Goal: Transaction & Acquisition: Purchase product/service

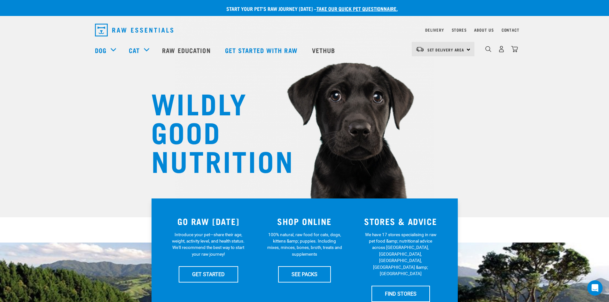
click at [351, 8] on link "take our quick pet questionnaire." at bounding box center [357, 8] width 81 height 3
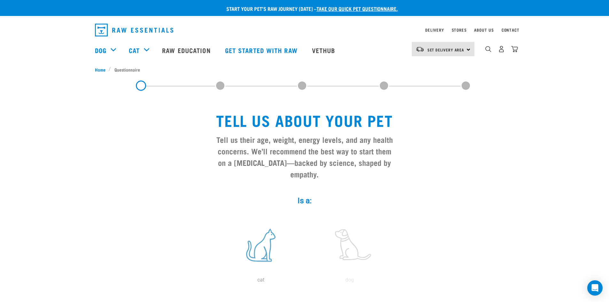
click at [259, 230] on label at bounding box center [261, 245] width 86 height 54
click at [217, 282] on input "radio" at bounding box center [217, 282] width 0 height 0
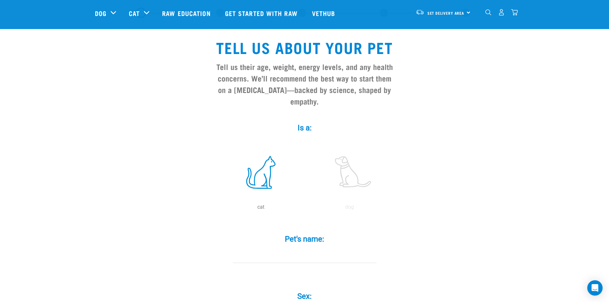
scroll to position [64, 0]
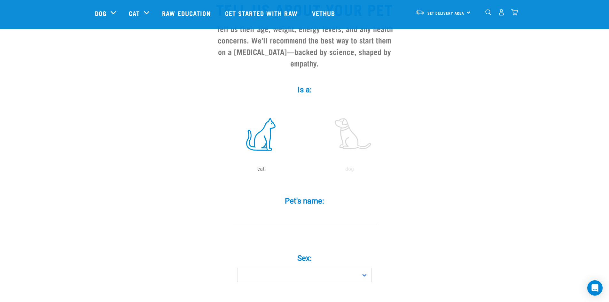
click at [267, 211] on input "Pet's name: *" at bounding box center [305, 218] width 144 height 14
type input "Clawd"
click at [367, 268] on select "Boy Girl" at bounding box center [305, 275] width 134 height 14
select select "girl"
click at [238, 268] on select "Boy Girl" at bounding box center [305, 275] width 134 height 14
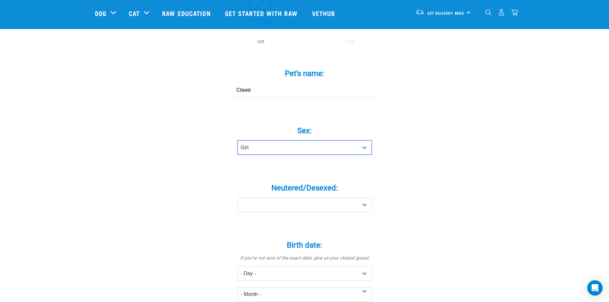
scroll to position [192, 0]
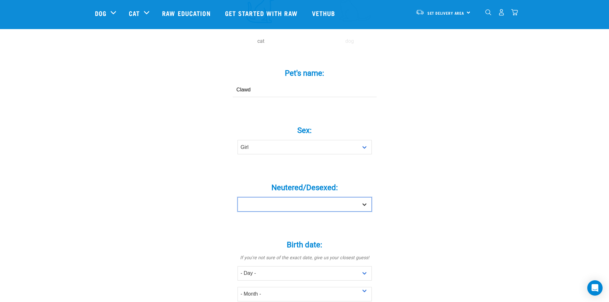
click at [363, 197] on select "Yes No" at bounding box center [305, 204] width 134 height 14
select select "yes"
click at [238, 197] on select "Yes No" at bounding box center [305, 204] width 134 height 14
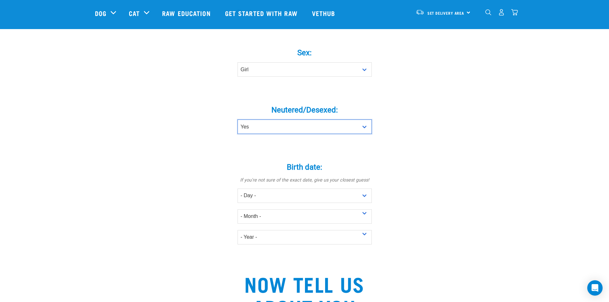
scroll to position [288, 0]
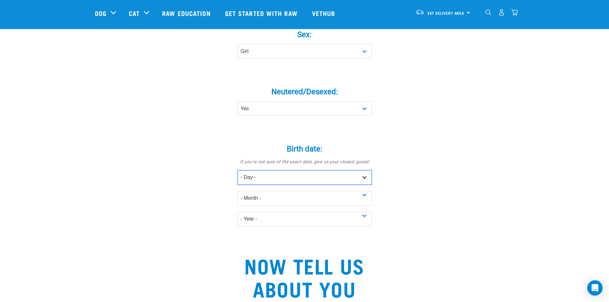
click at [353, 171] on select "- Day - 1 2 3 4 5 6 7 8 9 10 11 12 13 14 15 16 17 18 19 20 21 22 23 24 25 26 27" at bounding box center [305, 178] width 134 height 14
select select "1"
click at [238, 171] on select "- Day - 1 2 3 4 5 6 7 8 9 10 11 12 13 14 15 16 17 18 19 20 21 22 23 24 25 26 27" at bounding box center [305, 178] width 134 height 14
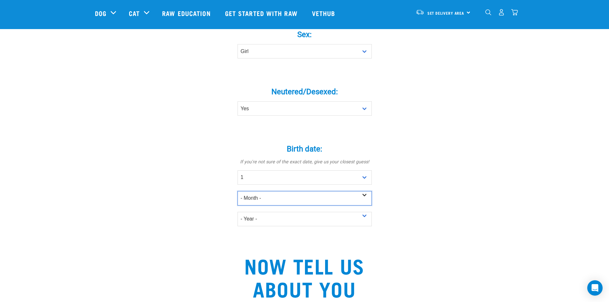
click at [326, 191] on select "- Month - January February March April May June July August September October N…" at bounding box center [305, 198] width 134 height 14
select select "November"
click at [238, 191] on select "- Month - January February March April May June July August September October N…" at bounding box center [305, 198] width 134 height 14
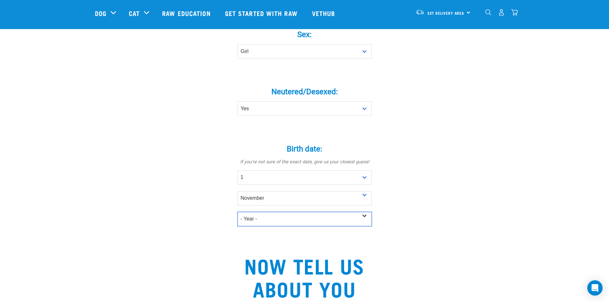
click at [312, 212] on select "- Year - 2025 2024 2023 2022 2021 2020 2019 2018 2017 2016 2015 2014 2013 2012" at bounding box center [305, 219] width 134 height 14
select select "2023"
click at [238, 212] on select "- Year - 2025 2024 2023 2022 2021 2020 2019 2018 2017 2016 2015 2014 2013 2012" at bounding box center [305, 219] width 134 height 14
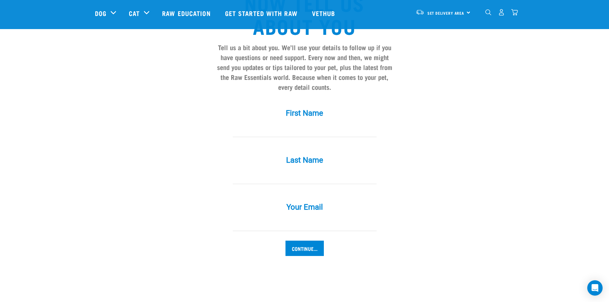
scroll to position [544, 0]
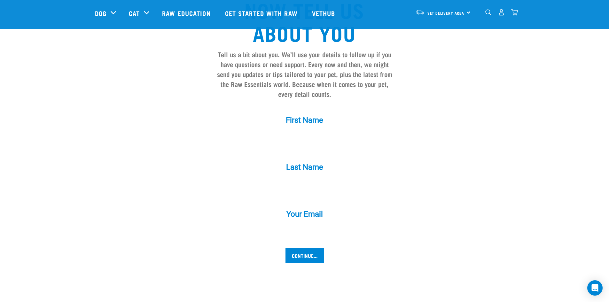
drag, startPoint x: 273, startPoint y: 127, endPoint x: 276, endPoint y: 130, distance: 4.3
click at [273, 130] on input "First Name *" at bounding box center [305, 137] width 144 height 14
type input "Julie"
type input "Buchanan"
drag, startPoint x: 300, startPoint y: 218, endPoint x: 212, endPoint y: 213, distance: 87.8
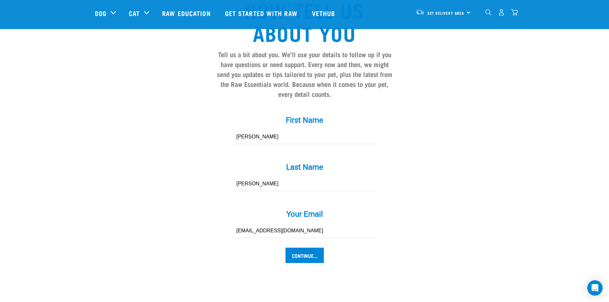
click at [212, 213] on div "Your Email * wjbuchanan@xtra.co.nz" at bounding box center [305, 219] width 192 height 37
type input "buchananjulie2@gmail.com"
click at [319, 248] on input "Continue..." at bounding box center [305, 255] width 38 height 15
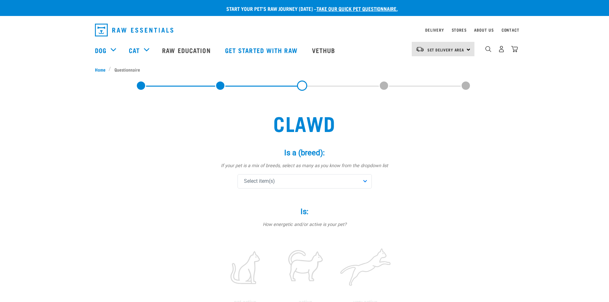
click at [283, 184] on div "Select item(s)" at bounding box center [305, 181] width 134 height 14
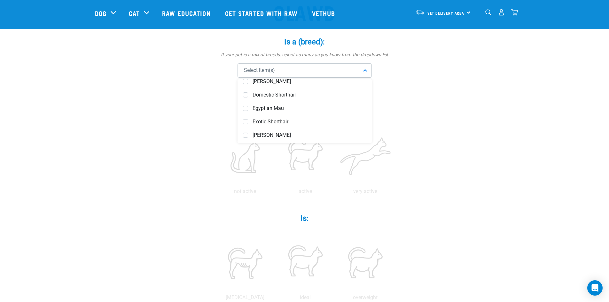
scroll to position [203, 0]
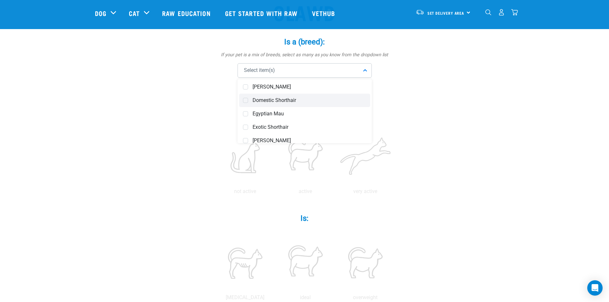
click at [279, 98] on span "Domestic Shorthair" at bounding box center [310, 100] width 114 height 6
click at [349, 71] on div "Domestic Shorthair" at bounding box center [305, 70] width 134 height 14
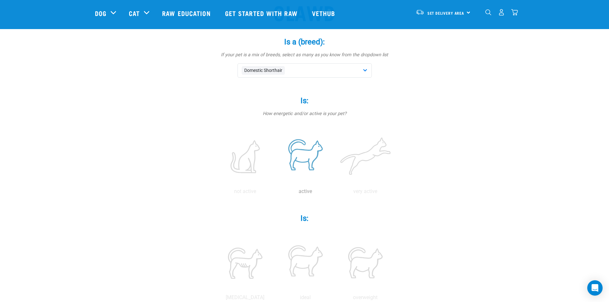
click at [306, 157] on label at bounding box center [306, 157] width 58 height 54
click at [275, 193] on input "radio" at bounding box center [275, 193] width 0 height 0
click at [367, 160] on label at bounding box center [366, 157] width 58 height 54
click at [336, 193] on input "radio" at bounding box center [336, 193] width 0 height 0
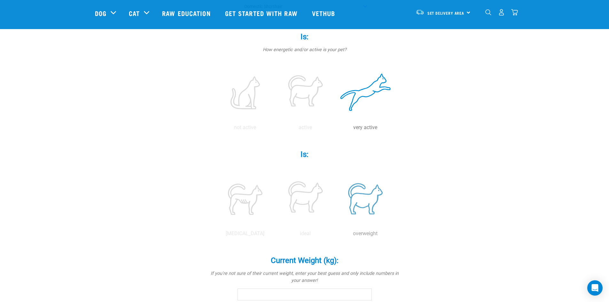
scroll to position [160, 0]
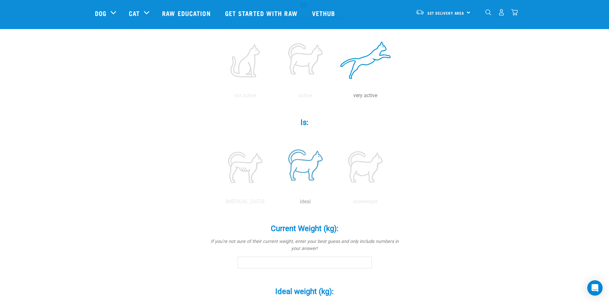
click at [310, 188] on label at bounding box center [306, 167] width 58 height 54
click at [275, 203] on input "radio" at bounding box center [275, 203] width 0 height 0
click at [286, 264] on input "Current Weight (kg): *" at bounding box center [305, 263] width 134 height 12
click at [366, 264] on input "4.4" at bounding box center [305, 263] width 134 height 12
click at [367, 264] on input "4.3" at bounding box center [305, 263] width 134 height 12
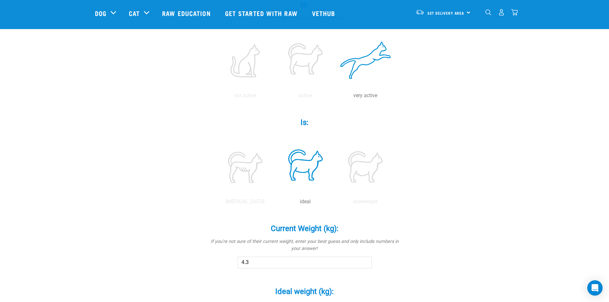
click at [368, 260] on input "4.3" at bounding box center [305, 263] width 134 height 12
click at [368, 261] on input "4.3" at bounding box center [305, 263] width 134 height 12
click at [368, 260] on input "4.4" at bounding box center [305, 263] width 134 height 12
type input "4.5"
click at [368, 260] on input "4.5" at bounding box center [305, 263] width 134 height 12
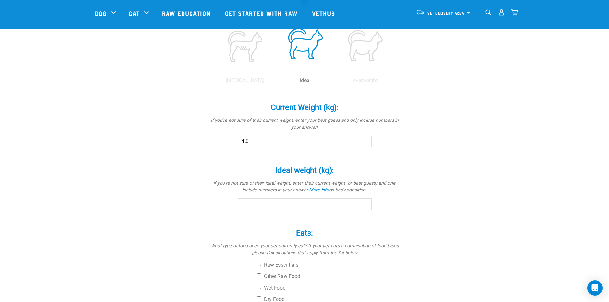
scroll to position [288, 0]
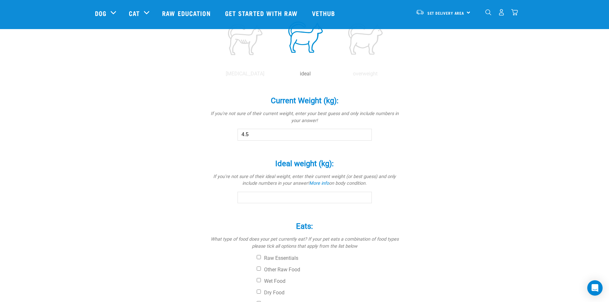
click at [331, 195] on input "Ideal weight (kg): *" at bounding box center [305, 198] width 134 height 12
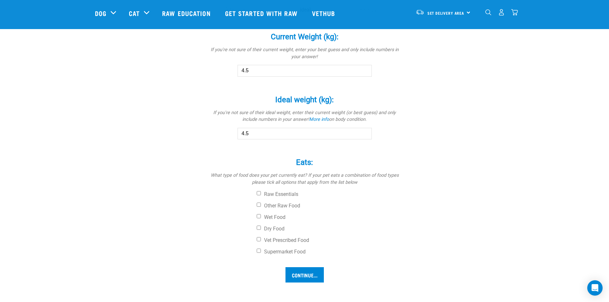
scroll to position [384, 0]
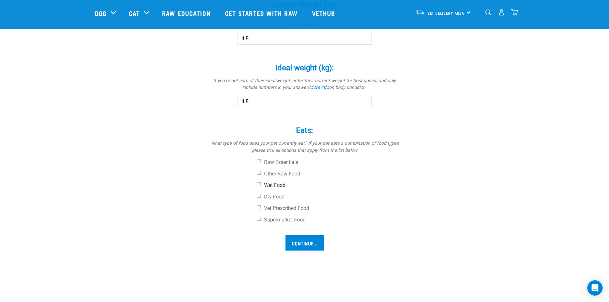
type input "4.5"
click at [260, 184] on input "Wet Food" at bounding box center [259, 184] width 4 height 4
checkbox input "true"
click at [260, 195] on input "Dry Food" at bounding box center [259, 196] width 4 height 4
checkbox input "true"
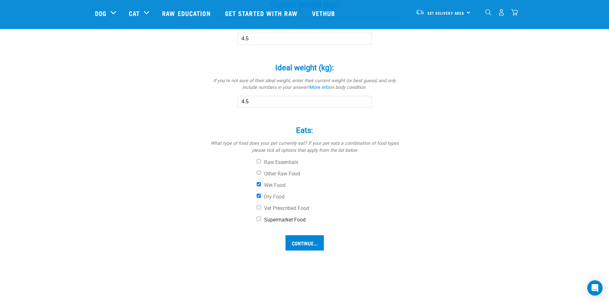
click at [260, 219] on input "Supermarket Food" at bounding box center [259, 219] width 4 height 4
checkbox input "true"
click at [298, 247] on input "Continue..." at bounding box center [305, 242] width 38 height 15
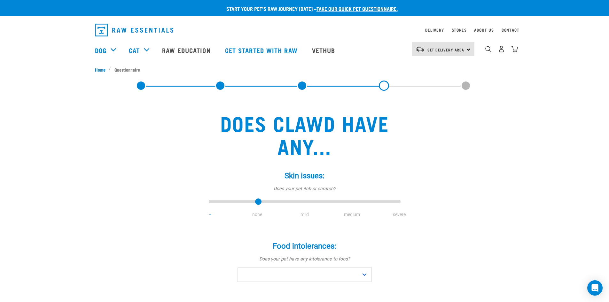
type input "1"
click at [258, 202] on input "range" at bounding box center [305, 202] width 192 height 9
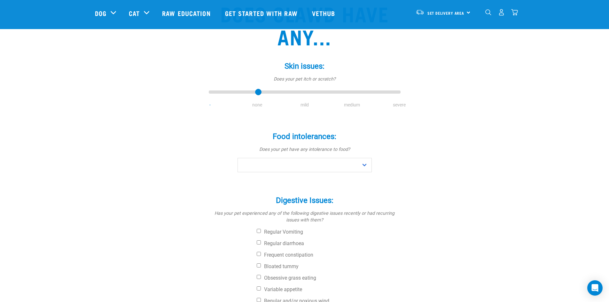
scroll to position [64, 0]
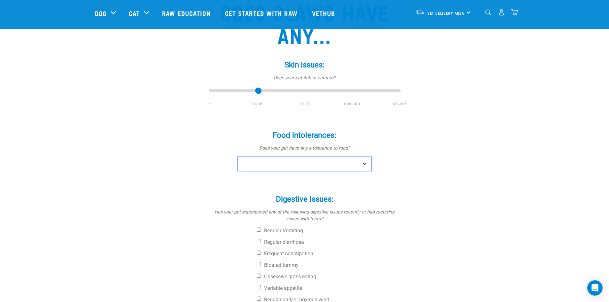
click at [363, 167] on select "No Yes" at bounding box center [305, 164] width 134 height 14
select select "no"
click at [238, 157] on select "No Yes" at bounding box center [305, 164] width 134 height 14
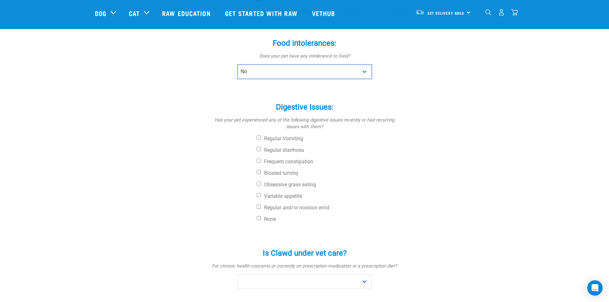
scroll to position [160, 0]
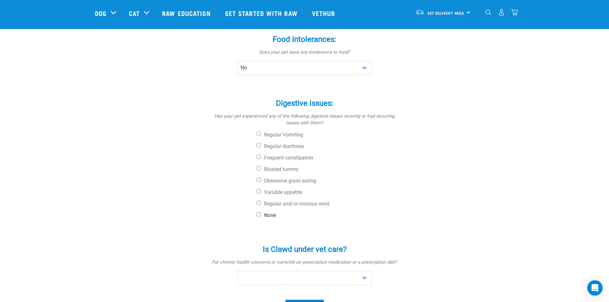
click at [260, 214] on input "None" at bounding box center [259, 214] width 4 height 4
checkbox input "true"
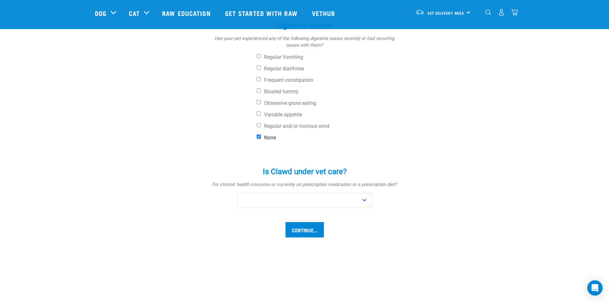
scroll to position [256, 0]
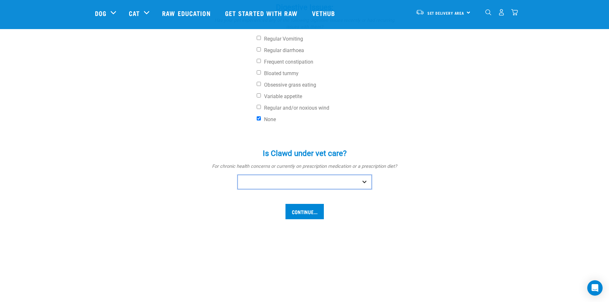
click at [359, 182] on select "No Yes" at bounding box center [305, 182] width 134 height 14
select select "yes"
click at [238, 175] on select "No Yes" at bounding box center [305, 182] width 134 height 14
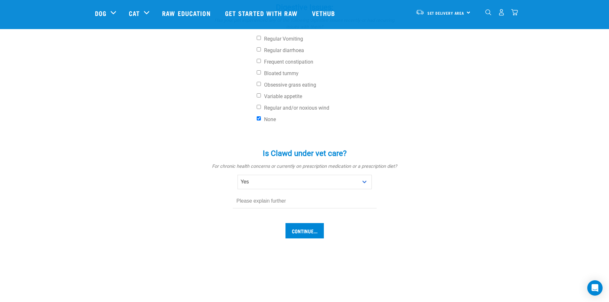
click at [300, 197] on input "text" at bounding box center [305, 201] width 144 height 14
type input "Recurring UTI infections"
click at [315, 230] on input "Continue..." at bounding box center [305, 230] width 38 height 15
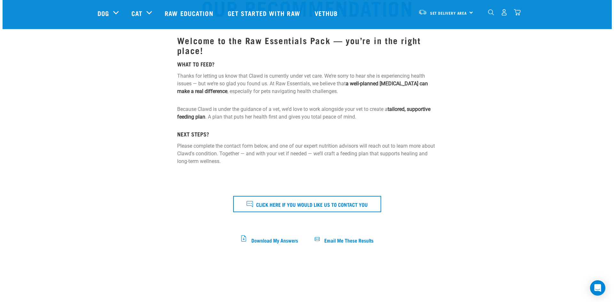
scroll to position [96, 0]
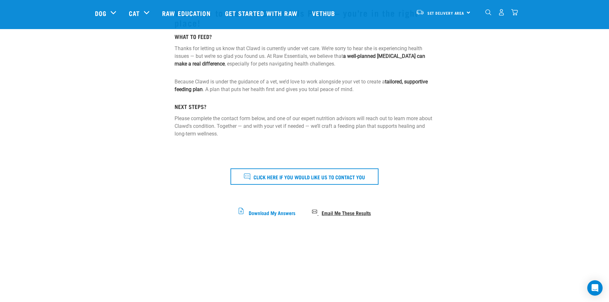
click at [330, 213] on span "Email Me These Results" at bounding box center [346, 213] width 49 height 4
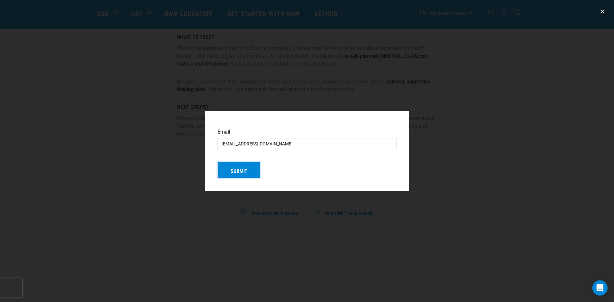
click at [239, 168] on button "Submit" at bounding box center [239, 170] width 43 height 17
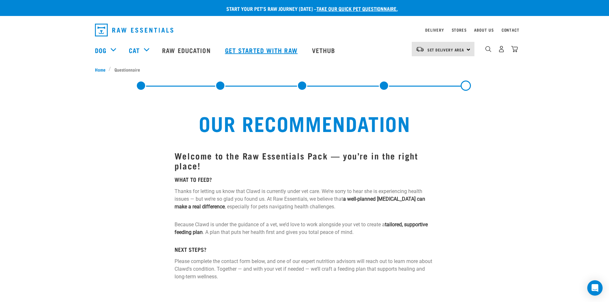
click at [264, 52] on link "Get started with Raw" at bounding box center [262, 50] width 87 height 26
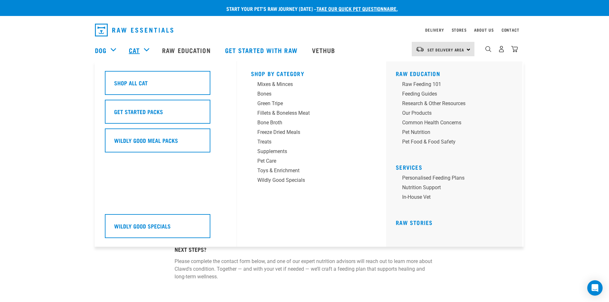
click at [139, 49] on link "Cat" at bounding box center [134, 50] width 11 height 10
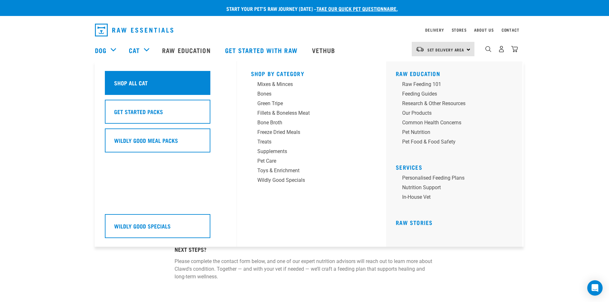
click at [154, 88] on div "Shop All Cat" at bounding box center [158, 83] width 106 height 24
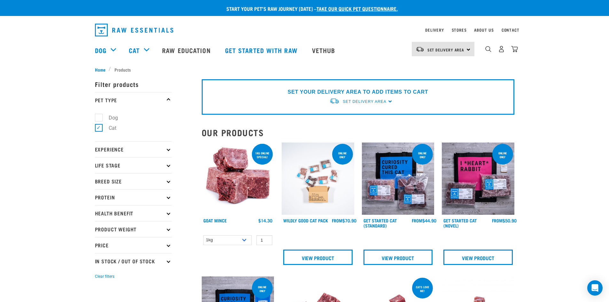
click at [168, 213] on icon at bounding box center [169, 213] width 4 height 4
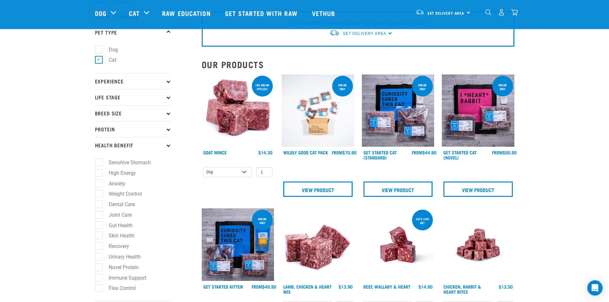
scroll to position [32, 0]
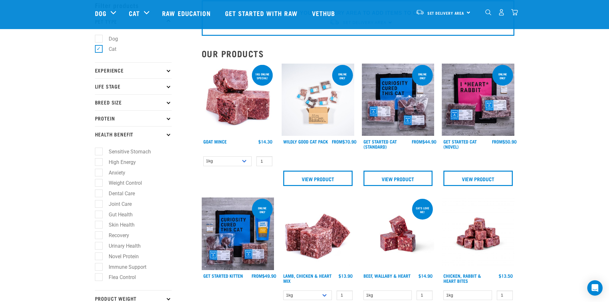
click at [99, 171] on label "Anxiety" at bounding box center [113, 173] width 29 height 8
click at [99, 171] on input "Anxiety" at bounding box center [97, 172] width 4 height 4
checkbox input "true"
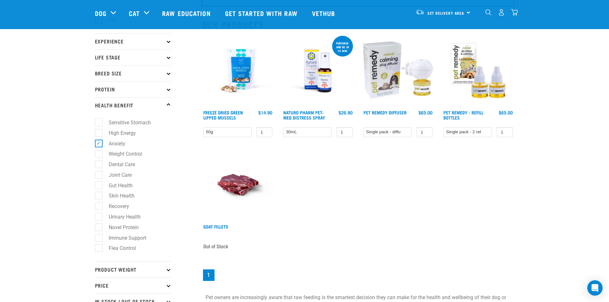
scroll to position [64, 0]
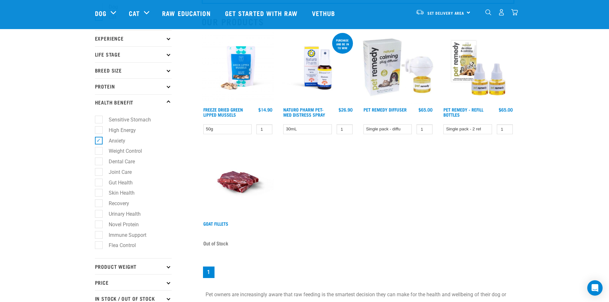
click at [99, 215] on label "Urinary Health" at bounding box center [121, 214] width 45 height 8
click at [99, 215] on input "Urinary Health" at bounding box center [97, 213] width 4 height 4
checkbox input "true"
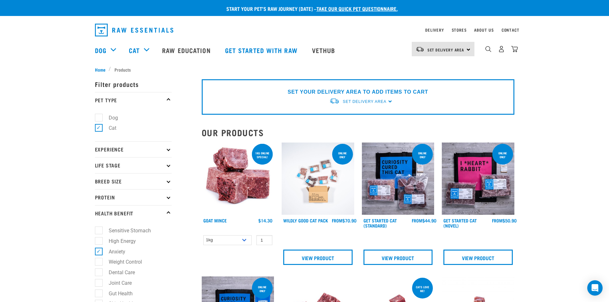
click at [390, 161] on img at bounding box center [398, 179] width 73 height 73
click at [471, 163] on img at bounding box center [478, 179] width 73 height 73
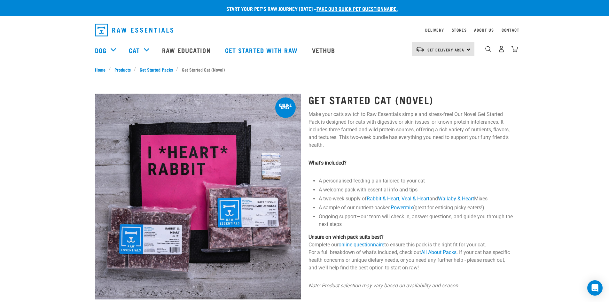
scroll to position [32, 0]
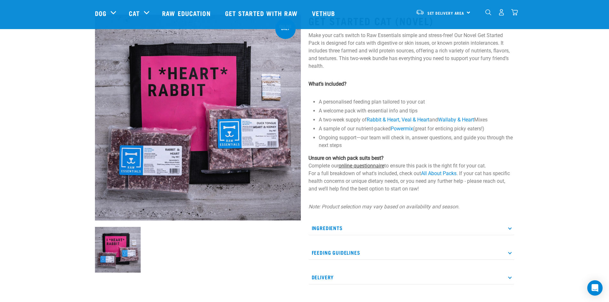
click at [381, 168] on link "online questionnaire" at bounding box center [362, 166] width 46 height 6
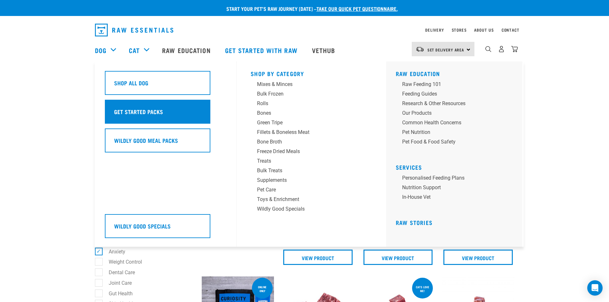
click at [141, 113] on h5 "Get Started Packs" at bounding box center [138, 111] width 49 height 8
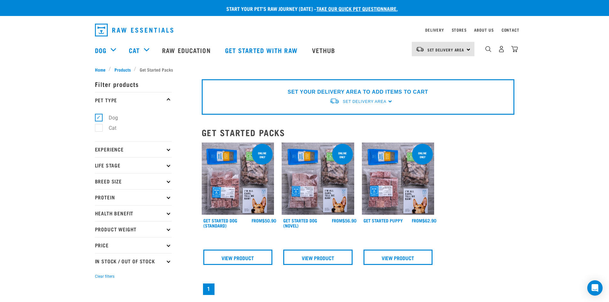
click at [100, 127] on label "Cat" at bounding box center [109, 128] width 20 height 8
click at [99, 127] on input "Cat" at bounding box center [97, 127] width 4 height 4
checkbox input "true"
click at [99, 117] on label "Dog" at bounding box center [110, 118] width 22 height 8
click at [97, 117] on input "Dog" at bounding box center [97, 117] width 4 height 4
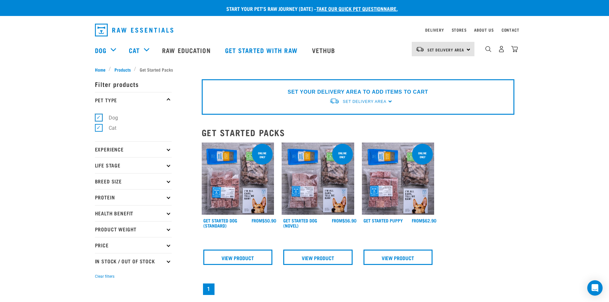
checkbox input "false"
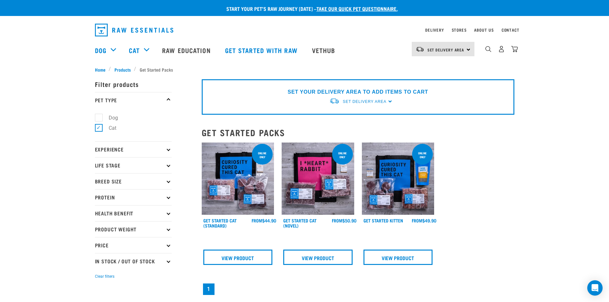
click at [170, 149] on p "Experience" at bounding box center [133, 149] width 77 height 16
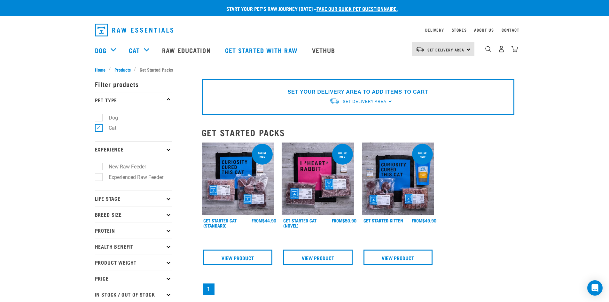
click at [138, 165] on label "New Raw Feeder" at bounding box center [124, 167] width 50 height 8
click at [99, 165] on input "New Raw Feeder" at bounding box center [97, 166] width 4 height 4
checkbox input "true"
click at [171, 197] on p "Life Stage" at bounding box center [133, 198] width 77 height 16
click at [115, 199] on p "Life Stage" at bounding box center [133, 198] width 77 height 16
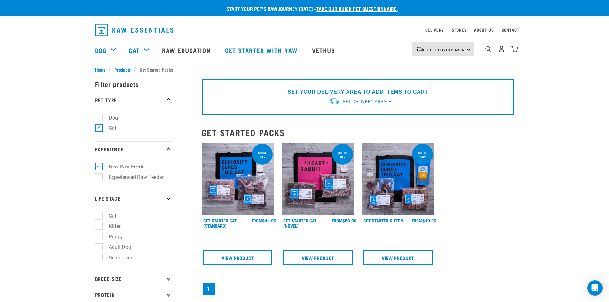
click at [100, 216] on label "Cat" at bounding box center [109, 216] width 20 height 8
click at [99, 216] on input "Cat" at bounding box center [97, 215] width 4 height 4
checkbox input "true"
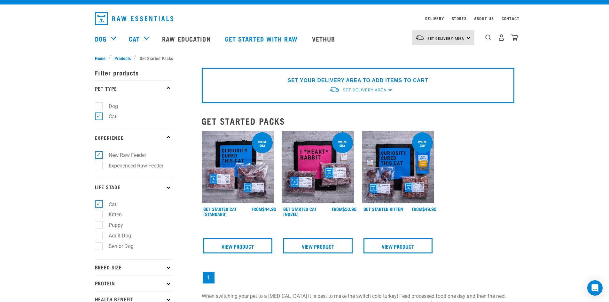
scroll to position [32, 0]
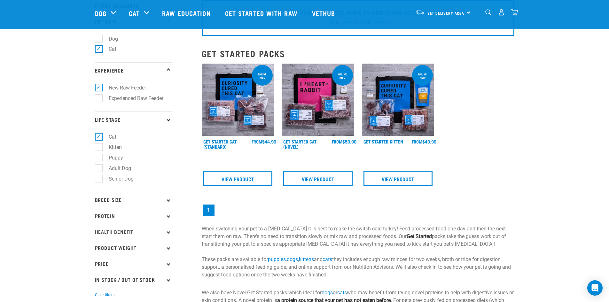
click at [167, 200] on icon at bounding box center [169, 200] width 4 height 4
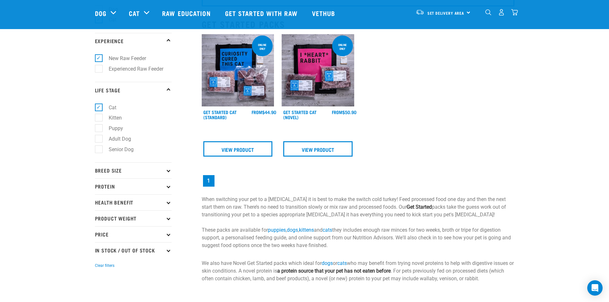
scroll to position [64, 0]
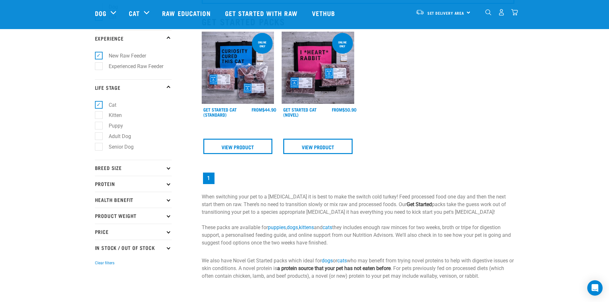
click at [166, 168] on p "Breed Size" at bounding box center [133, 168] width 77 height 16
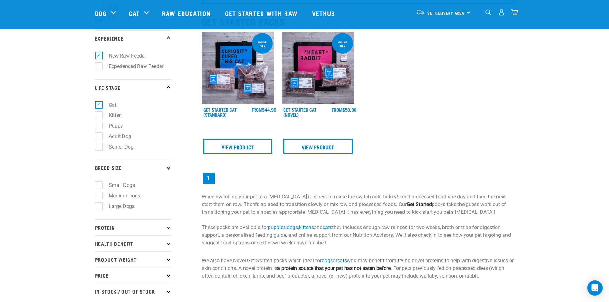
click at [169, 169] on icon at bounding box center [169, 168] width 4 height 4
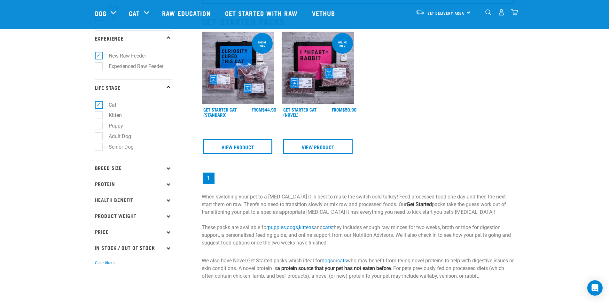
click at [168, 185] on icon at bounding box center [169, 184] width 4 height 4
click at [169, 199] on icon at bounding box center [169, 200] width 4 height 4
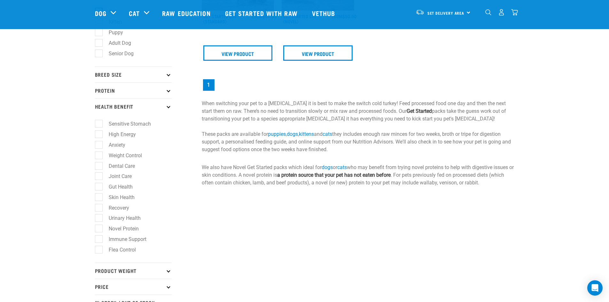
scroll to position [160, 0]
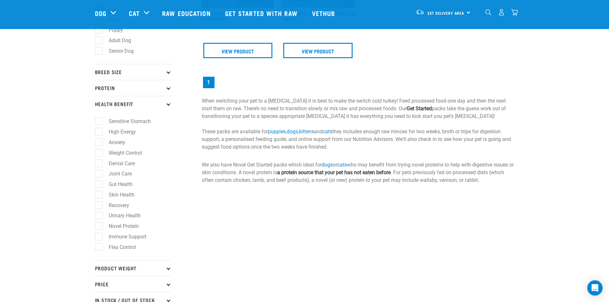
click at [100, 143] on label "Anxiety" at bounding box center [113, 143] width 29 height 8
click at [99, 143] on input "Anxiety" at bounding box center [97, 141] width 4 height 4
checkbox input "true"
click at [103, 217] on label "Urinary Health" at bounding box center [121, 216] width 45 height 8
click at [99, 217] on input "Urinary Health" at bounding box center [97, 215] width 4 height 4
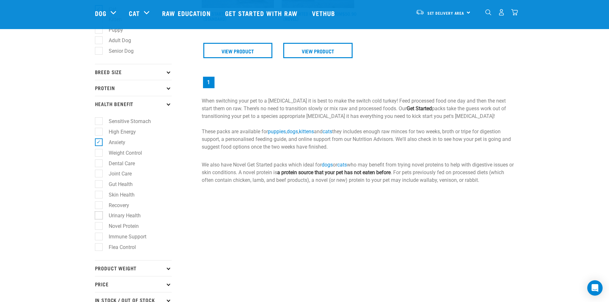
checkbox input "true"
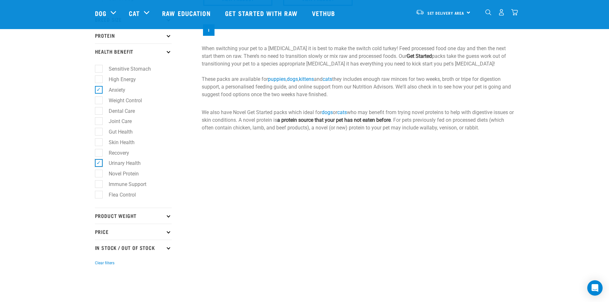
scroll to position [224, 0]
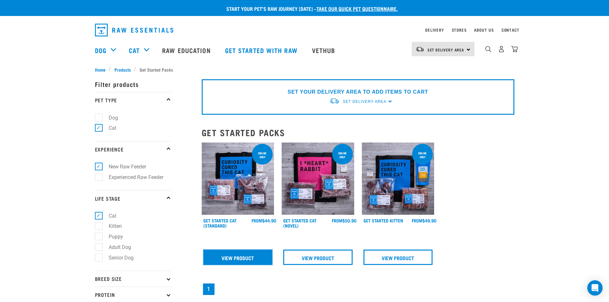
click at [235, 257] on link "View Product" at bounding box center [237, 257] width 69 height 15
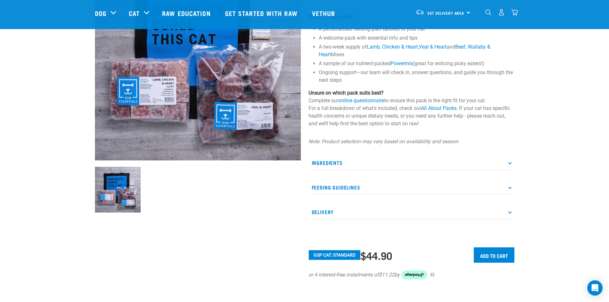
scroll to position [128, 0]
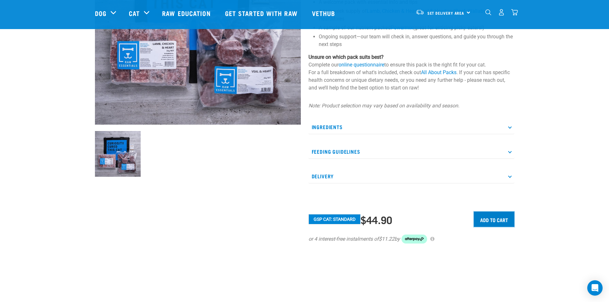
click at [487, 222] on input "Add to cart" at bounding box center [494, 219] width 41 height 15
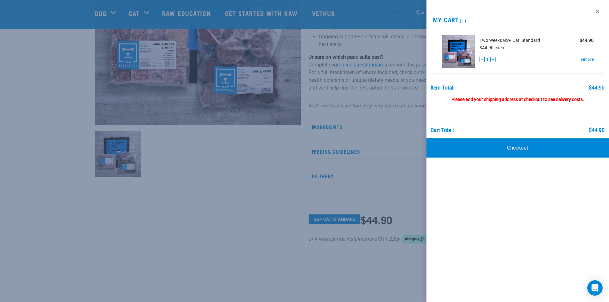
click at [517, 148] on link "Checkout" at bounding box center [518, 148] width 183 height 19
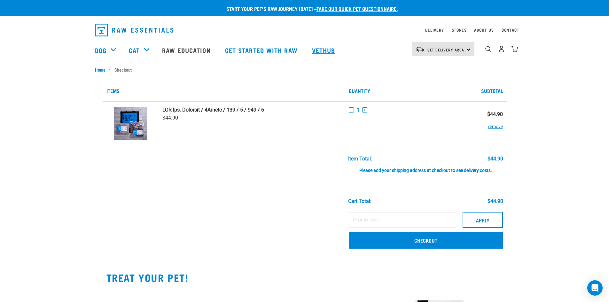
click at [329, 50] on link "Vethub" at bounding box center [325, 50] width 38 height 26
